Goal: Information Seeking & Learning: Compare options

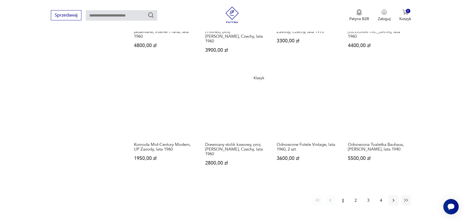
scroll to position [504, 0]
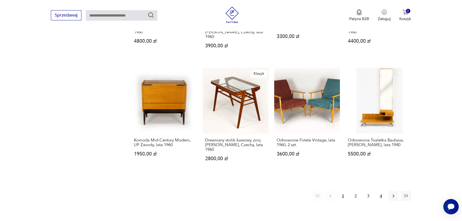
click at [380, 191] on button "4" at bounding box center [381, 196] width 10 height 10
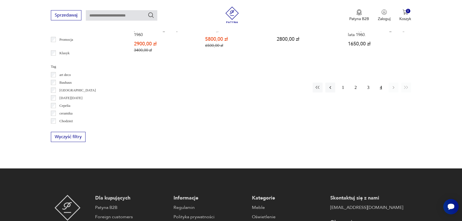
scroll to position [257, 0]
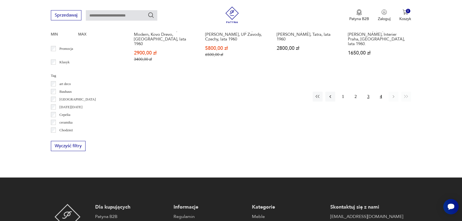
click at [368, 92] on button "3" at bounding box center [369, 97] width 10 height 10
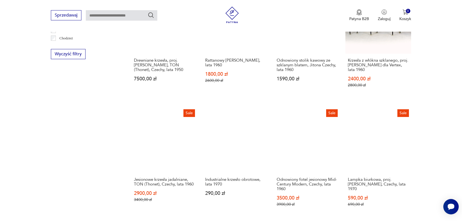
scroll to position [327, 0]
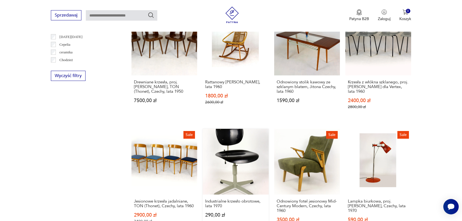
click at [244, 161] on link "Industrialne krzesło obrotowe, lata 1970 290,00 zł" at bounding box center [236, 184] width 66 height 110
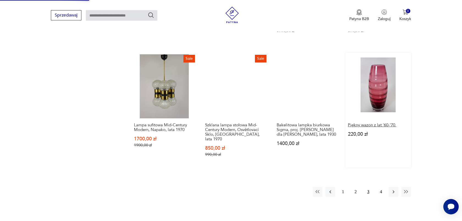
scroll to position [538, 0]
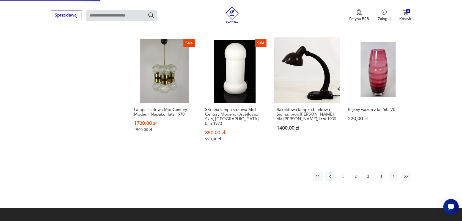
click at [356, 171] on button "2" at bounding box center [356, 176] width 10 height 10
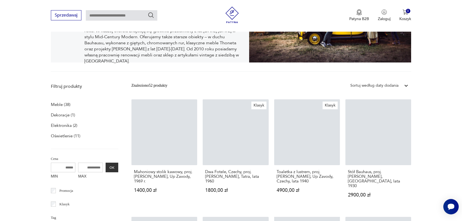
scroll to position [113, 0]
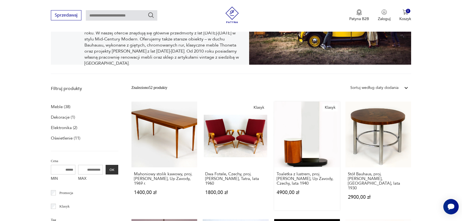
click at [312, 162] on link "Klasyk Toaletka z lustrem, proj. Jindrich Halabala, Up Zavody, Czechy, lata 194…" at bounding box center [307, 156] width 66 height 109
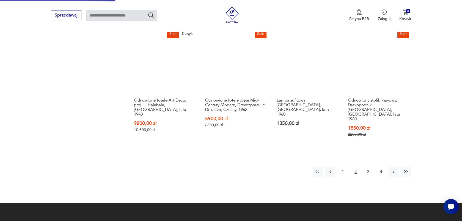
scroll to position [523, 0]
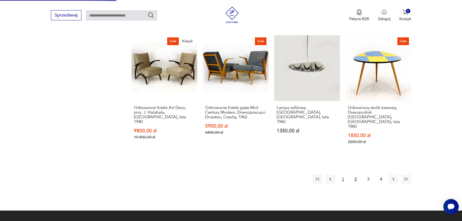
click at [345, 174] on button "1" at bounding box center [343, 179] width 10 height 10
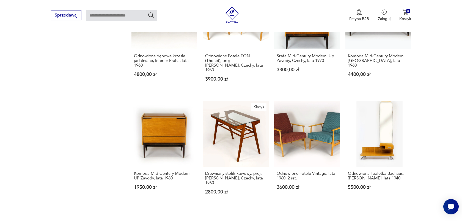
scroll to position [469, 0]
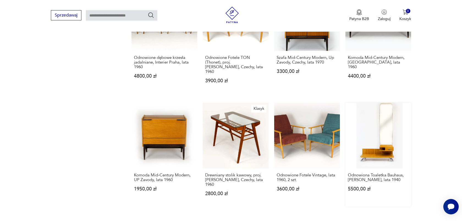
click at [382, 135] on link "Odnowiona Toaletka Bauhaus, Hynek Gottwald, lata 1940 5500,00 zł" at bounding box center [379, 155] width 66 height 104
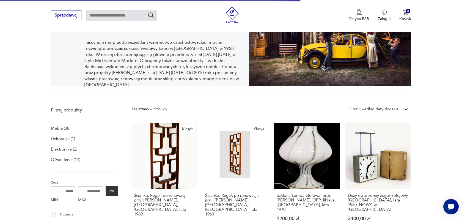
scroll to position [107, 0]
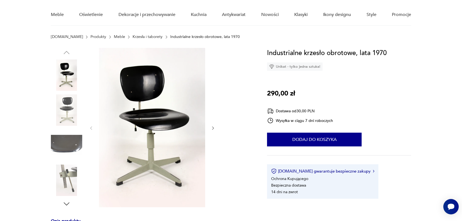
scroll to position [47, 0]
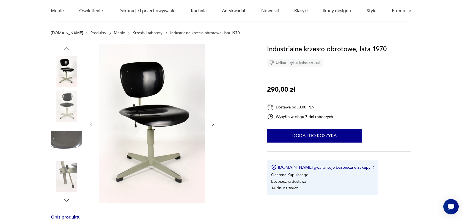
click at [212, 124] on icon "button" at bounding box center [213, 124] width 5 height 5
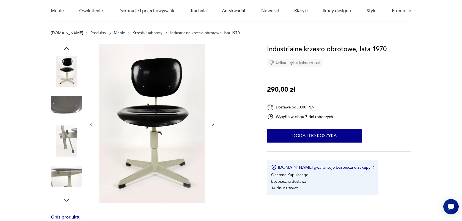
click at [212, 124] on icon "button" at bounding box center [213, 124] width 5 height 5
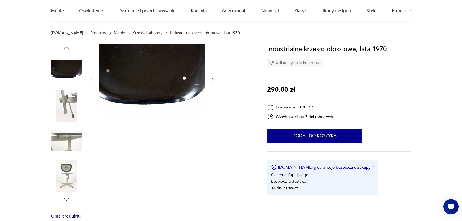
click at [212, 124] on div at bounding box center [152, 124] width 127 height 160
click at [213, 80] on icon "button" at bounding box center [213, 80] width 5 height 5
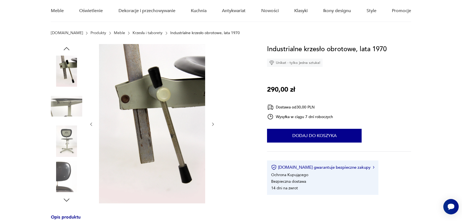
click at [214, 124] on icon "button" at bounding box center [213, 124] width 5 height 5
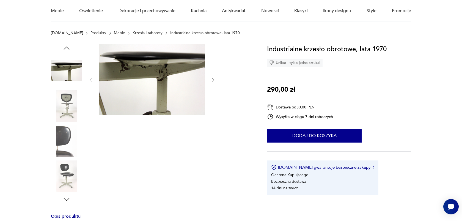
click at [213, 80] on icon "button" at bounding box center [213, 79] width 2 height 3
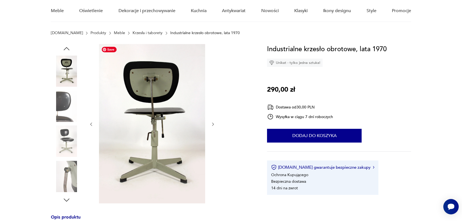
click at [172, 103] on img at bounding box center [152, 123] width 106 height 159
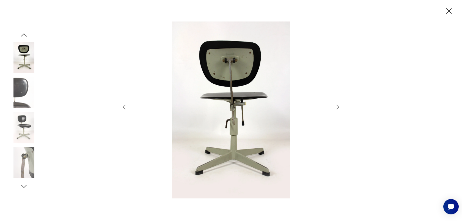
click at [337, 110] on icon "button" at bounding box center [338, 107] width 7 height 7
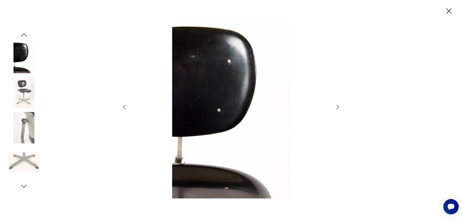
click at [337, 110] on icon "button" at bounding box center [338, 107] width 7 height 7
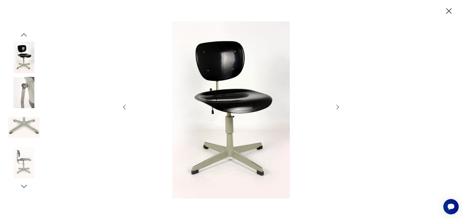
click at [337, 110] on icon "button" at bounding box center [338, 107] width 7 height 7
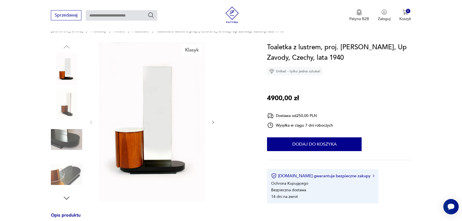
scroll to position [65, 0]
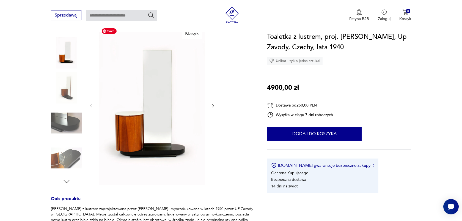
click at [178, 107] on img at bounding box center [152, 105] width 106 height 159
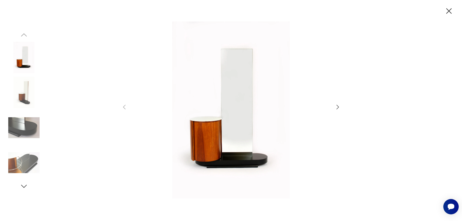
click at [338, 107] on icon "button" at bounding box center [338, 107] width 7 height 7
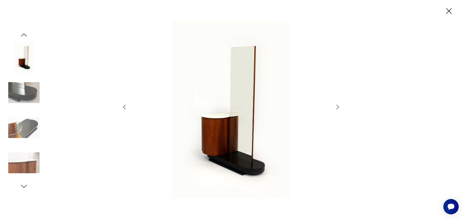
click at [338, 107] on icon "button" at bounding box center [338, 107] width 7 height 7
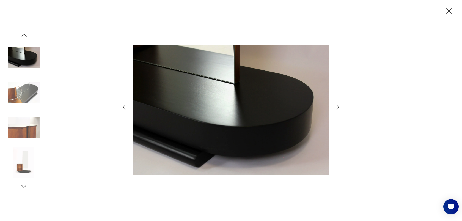
click at [338, 107] on icon "button" at bounding box center [338, 107] width 7 height 7
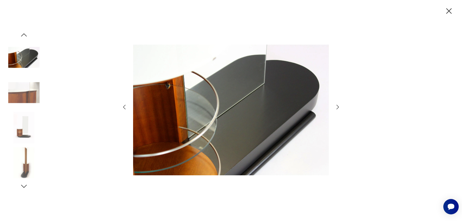
click at [338, 107] on icon "button" at bounding box center [338, 107] width 7 height 7
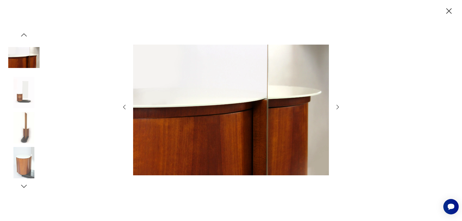
click at [338, 107] on icon "button" at bounding box center [338, 107] width 7 height 7
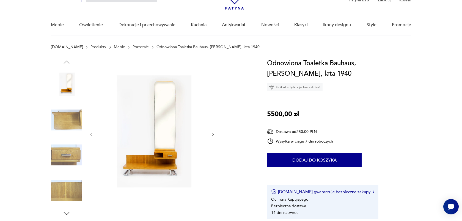
scroll to position [33, 0]
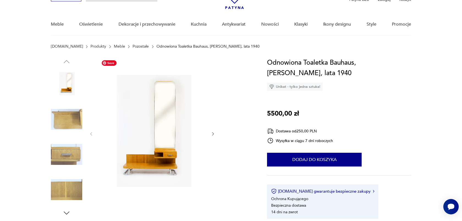
click at [167, 134] on img at bounding box center [152, 134] width 106 height 152
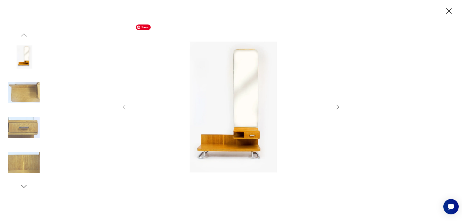
click at [249, 113] on img at bounding box center [231, 109] width 196 height 177
click at [338, 108] on icon "button" at bounding box center [338, 107] width 2 height 4
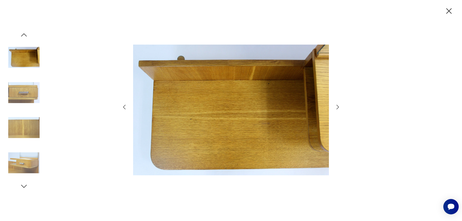
click at [338, 108] on icon "button" at bounding box center [338, 107] width 2 height 4
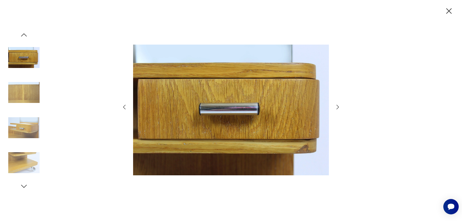
click at [338, 108] on icon "button" at bounding box center [338, 107] width 2 height 4
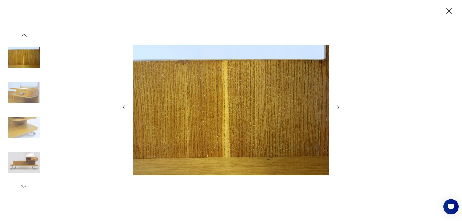
click at [338, 108] on icon "button" at bounding box center [338, 107] width 2 height 4
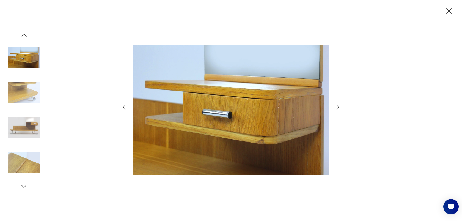
click at [340, 106] on icon "button" at bounding box center [338, 107] width 7 height 7
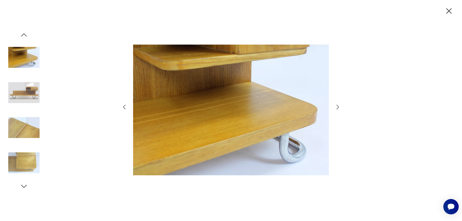
click at [340, 106] on icon "button" at bounding box center [338, 107] width 7 height 7
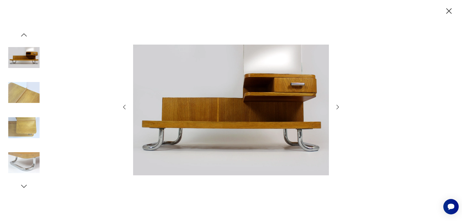
click at [340, 106] on icon "button" at bounding box center [338, 107] width 7 height 7
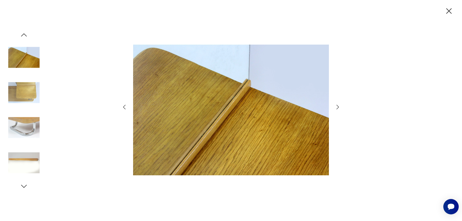
click at [340, 106] on icon "button" at bounding box center [338, 107] width 7 height 7
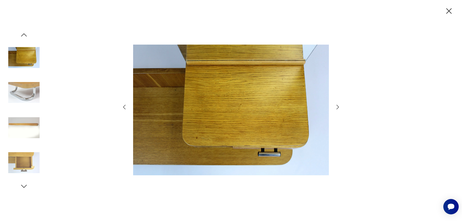
click at [340, 106] on icon "button" at bounding box center [338, 107] width 7 height 7
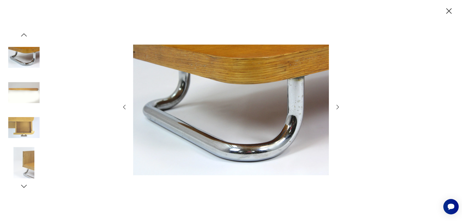
click at [340, 106] on icon "button" at bounding box center [338, 107] width 7 height 7
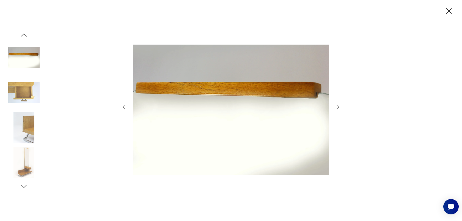
click at [340, 106] on icon "button" at bounding box center [338, 107] width 7 height 7
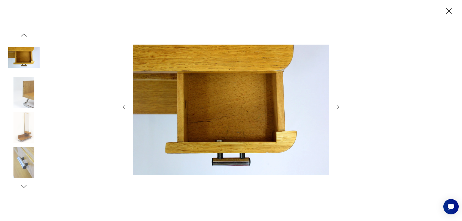
click at [340, 106] on icon "button" at bounding box center [338, 107] width 7 height 7
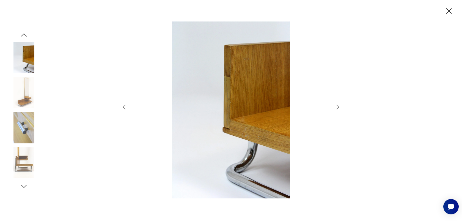
click at [335, 108] on icon "button" at bounding box center [338, 107] width 7 height 7
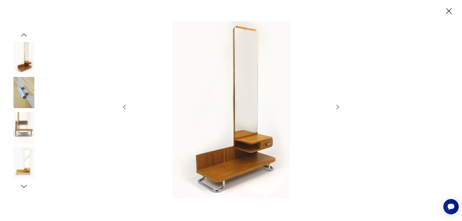
click at [335, 108] on icon "button" at bounding box center [338, 107] width 7 height 7
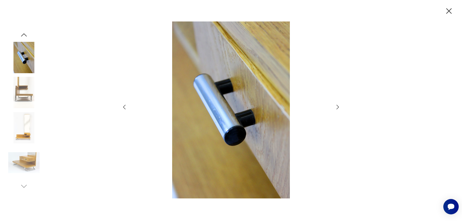
click at [335, 108] on icon "button" at bounding box center [338, 107] width 7 height 7
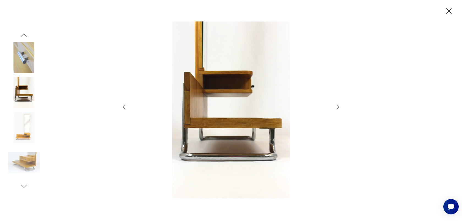
click at [335, 108] on icon "button" at bounding box center [338, 107] width 7 height 7
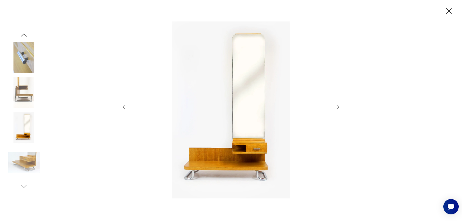
click at [447, 10] on icon "button" at bounding box center [449, 11] width 10 height 10
